Goal: Task Accomplishment & Management: Manage account settings

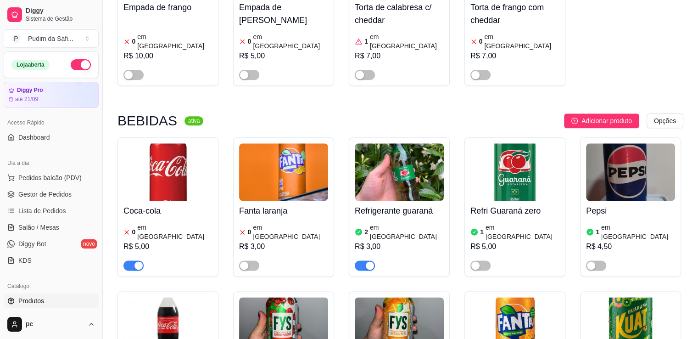
scroll to position [4614, 0]
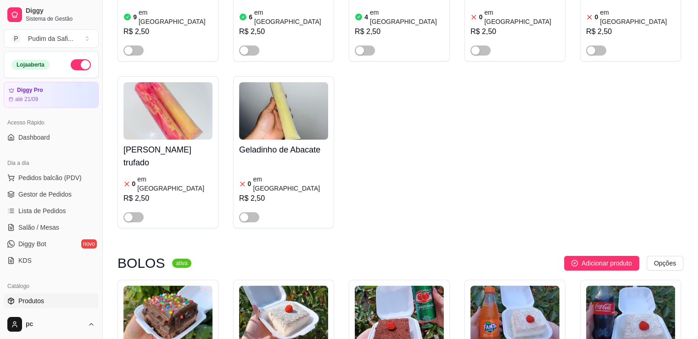
scroll to position [3457, 0]
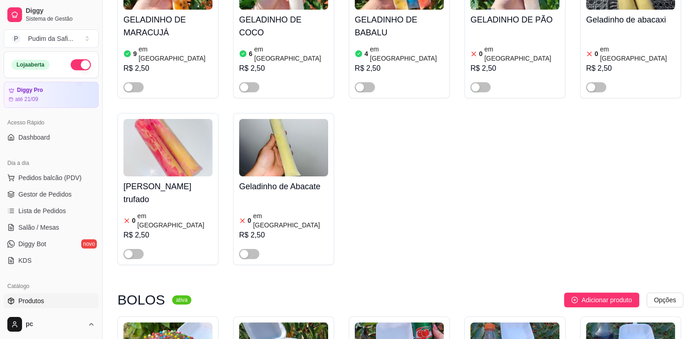
drag, startPoint x: 0, startPoint y: 0, endPoint x: 297, endPoint y: 105, distance: 315.5
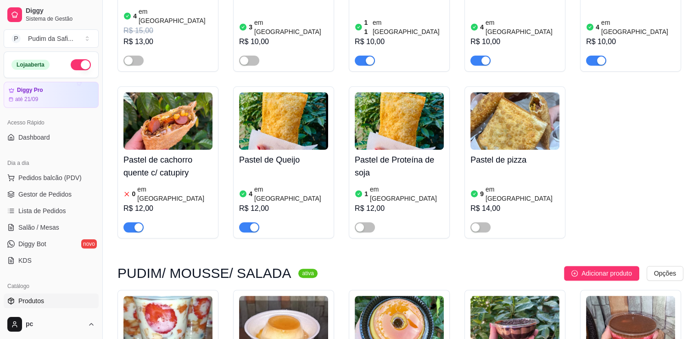
scroll to position [78, 0]
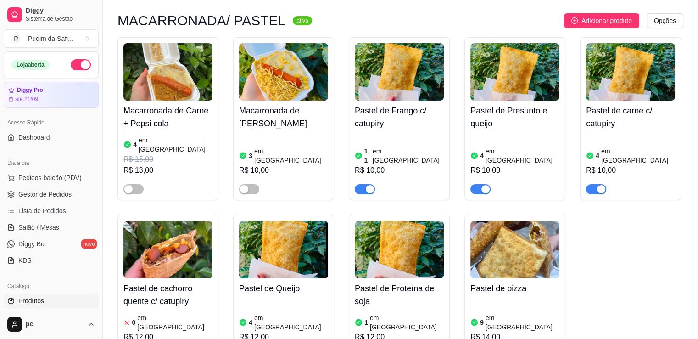
click at [152, 282] on h4 "Pastel de cachorro quente c/ catupiry" at bounding box center [167, 295] width 89 height 26
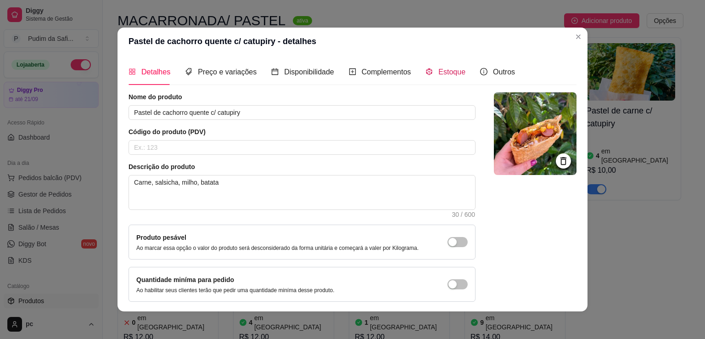
click at [437, 66] on div "Estoque" at bounding box center [446, 71] width 40 height 11
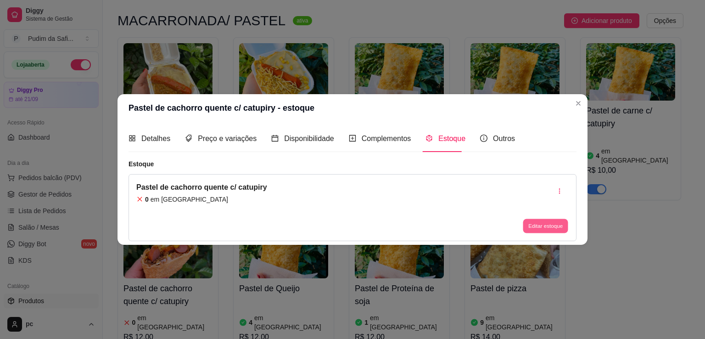
click at [531, 228] on button "Editar estoque" at bounding box center [545, 225] width 45 height 14
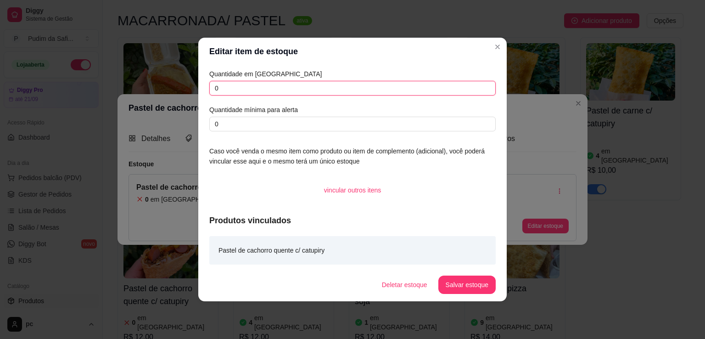
click at [224, 90] on input "0" at bounding box center [352, 88] width 286 height 15
type input "2"
click at [483, 287] on button "Salvar estoque" at bounding box center [467, 285] width 56 height 18
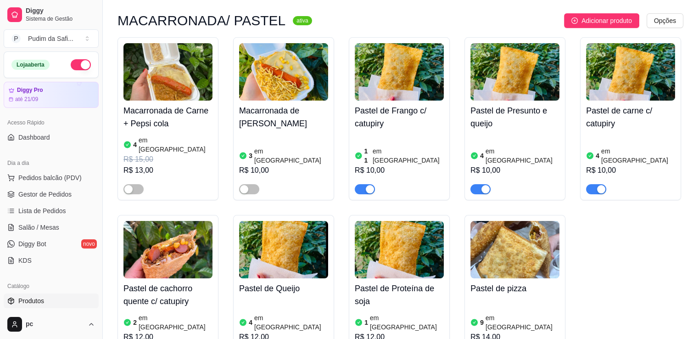
click at [639, 109] on h4 "Pastel de carne c/ catupiry" at bounding box center [630, 117] width 89 height 26
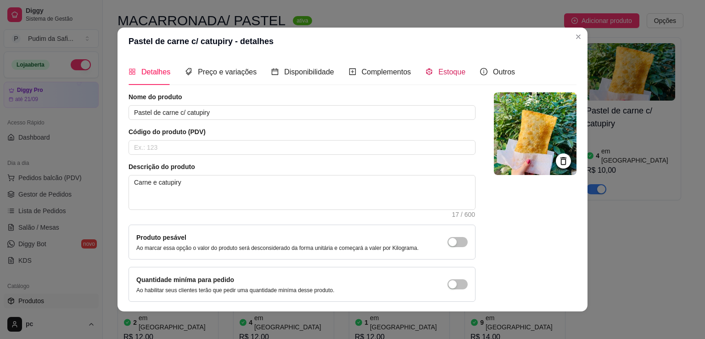
click at [426, 75] on icon "code-sandbox" at bounding box center [429, 71] width 7 height 7
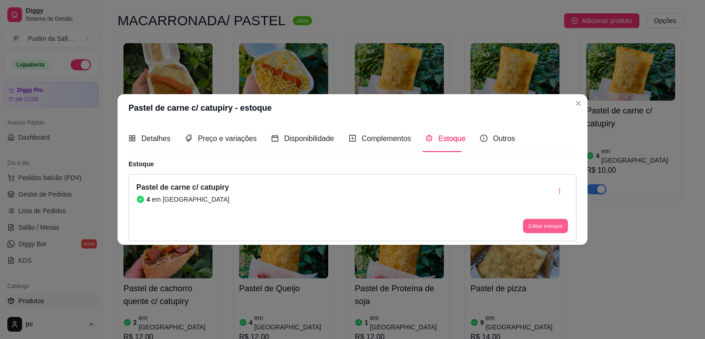
click at [562, 224] on button "Editar estoque" at bounding box center [545, 225] width 45 height 14
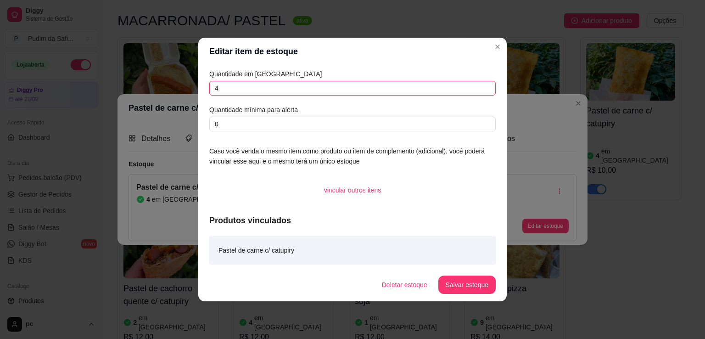
click at [360, 89] on input "4" at bounding box center [352, 88] width 286 height 15
type input "2"
click at [459, 281] on button "Salvar estoque" at bounding box center [467, 285] width 56 height 18
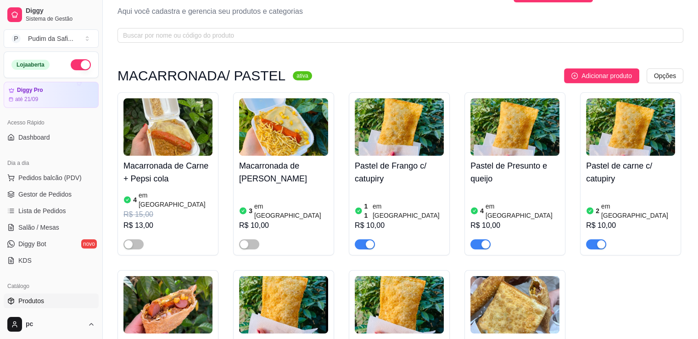
scroll to position [0, 0]
